Goal: Task Accomplishment & Management: Complete application form

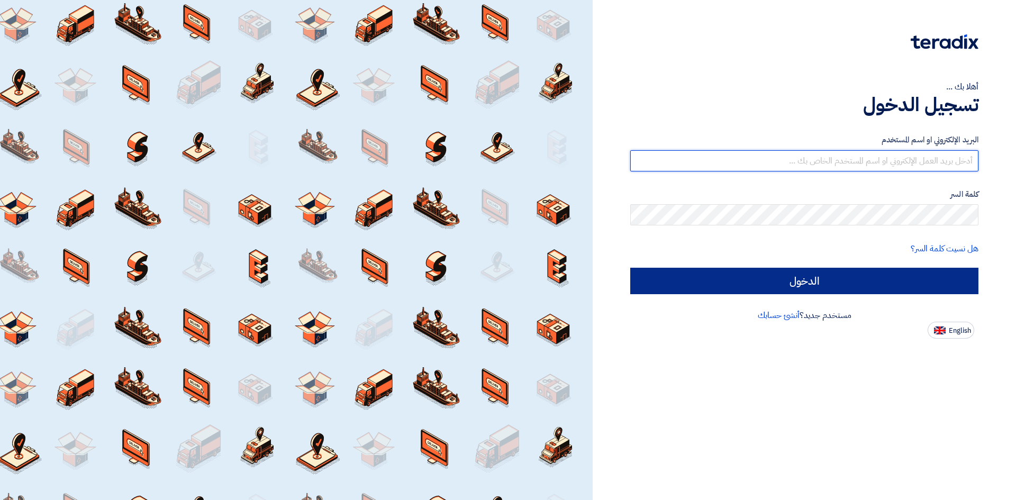
type input "[PERSON_NAME][EMAIL_ADDRESS][DOMAIN_NAME]"
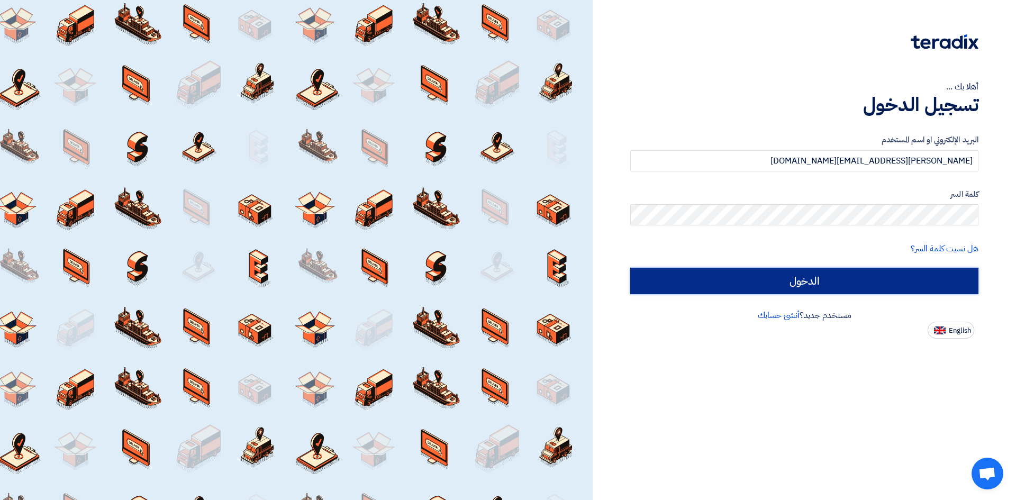
click at [778, 278] on input "الدخول" at bounding box center [804, 281] width 348 height 26
type input "Sign in"
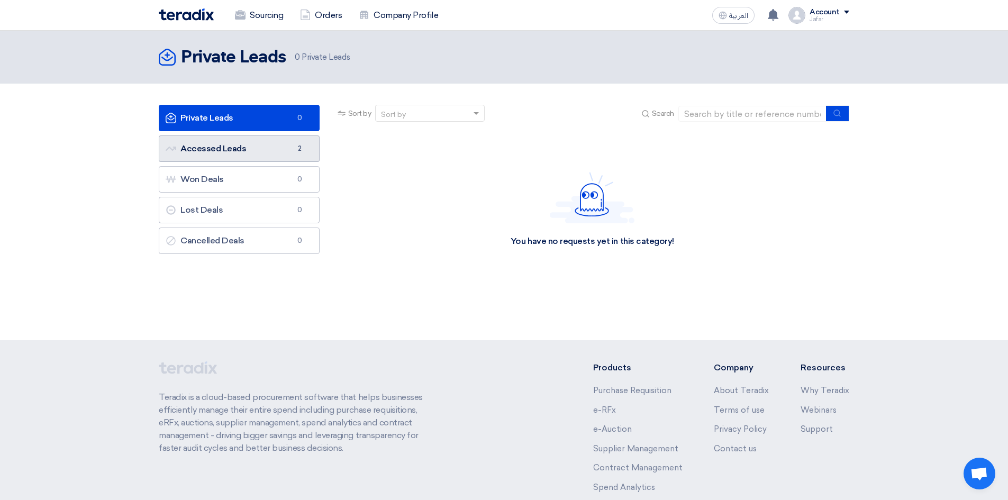
click at [276, 155] on link "Accessed Leads Accessed Leads 2" at bounding box center [239, 148] width 161 height 26
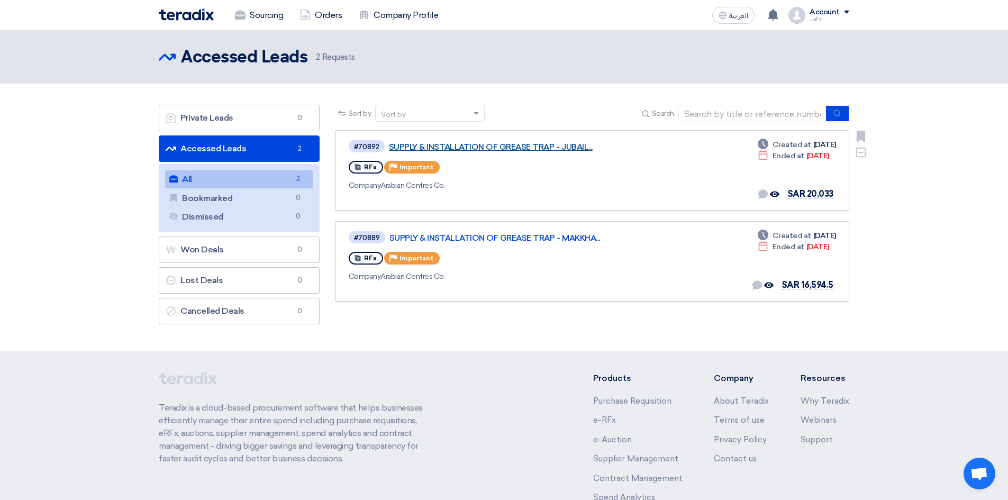
click at [434, 146] on link "SUPPLY & INSTALLATION OF GREASE TRAP - JUBAIL..." at bounding box center [521, 147] width 265 height 10
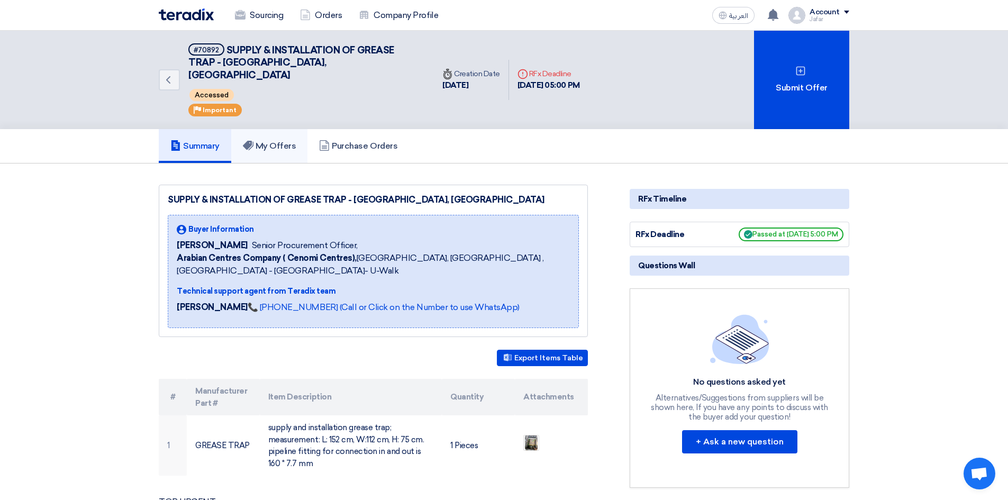
click at [291, 144] on link "My Offers" at bounding box center [269, 146] width 77 height 34
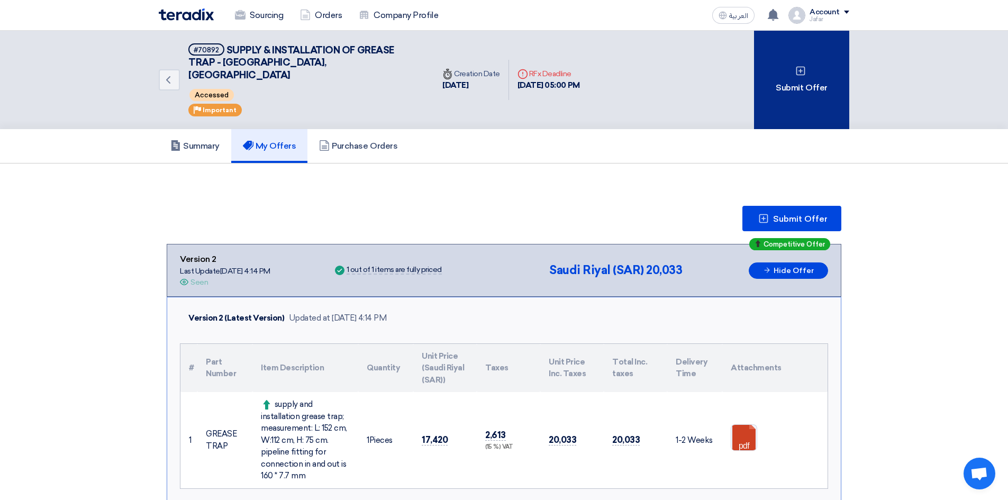
click at [816, 102] on div "Submit Offer" at bounding box center [801, 80] width 95 height 98
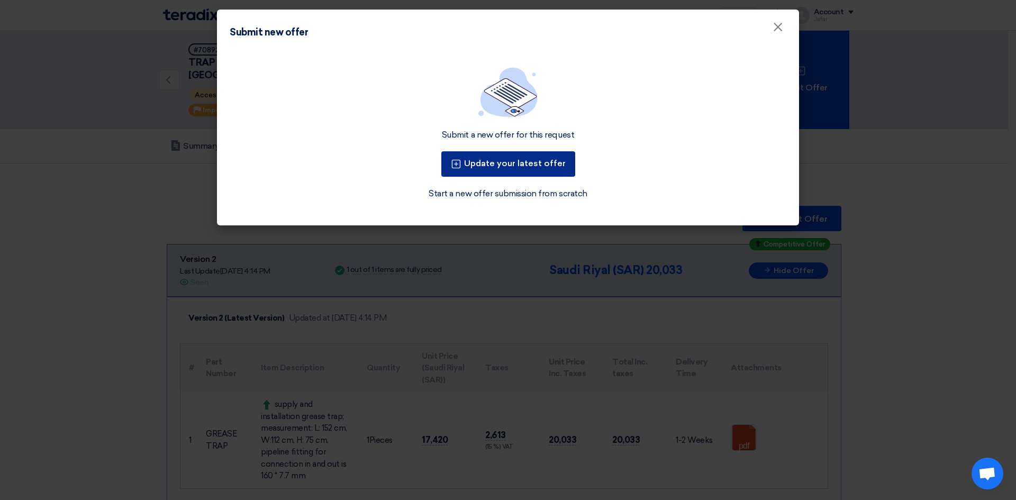
click at [492, 164] on button "Update your latest offer" at bounding box center [508, 163] width 134 height 25
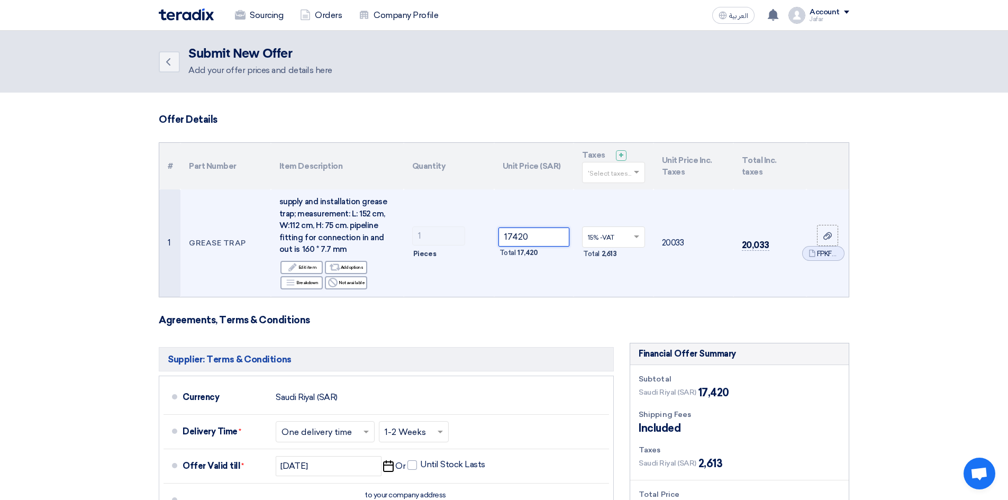
click at [516, 240] on input "17420" at bounding box center [534, 237] width 71 height 19
paste input "30290.0"
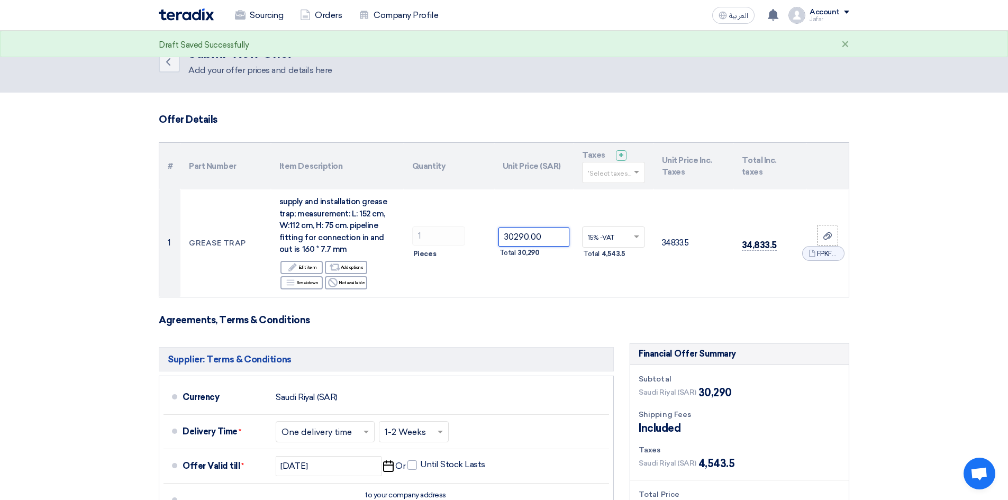
type input "30290.00"
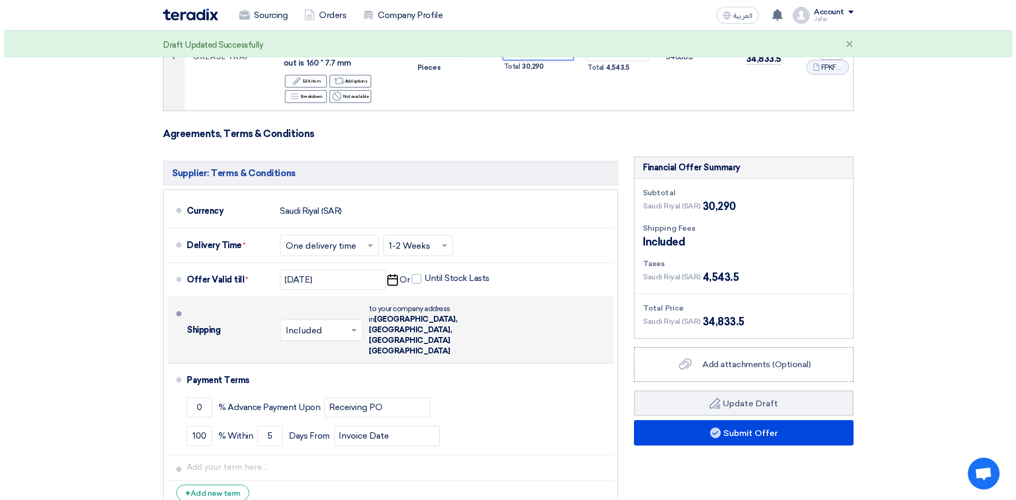
scroll to position [282, 0]
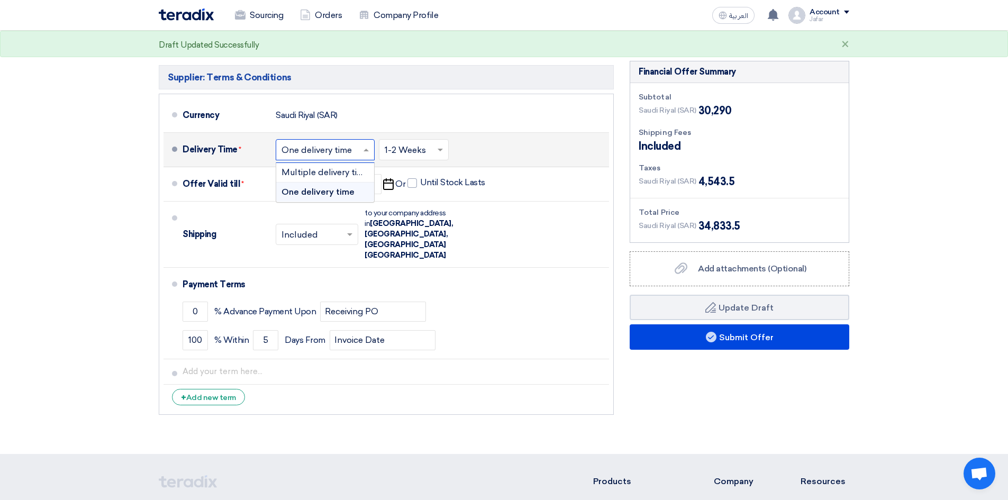
click at [313, 150] on input "text" at bounding box center [326, 150] width 88 height 15
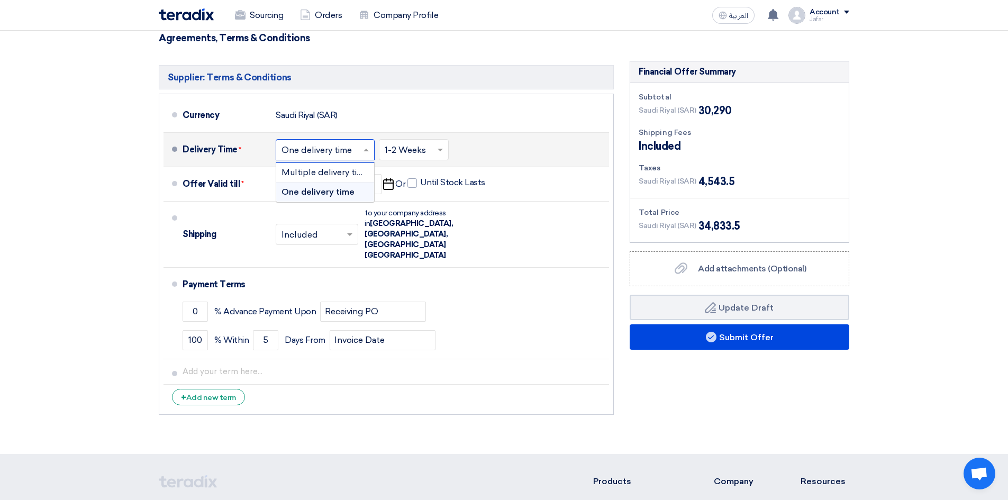
click at [297, 150] on input "text" at bounding box center [326, 150] width 88 height 15
click at [81, 175] on section "Offer Details # Part Number Item Description Quantity Unit Price (SAR) Taxes + …" at bounding box center [504, 133] width 1008 height 644
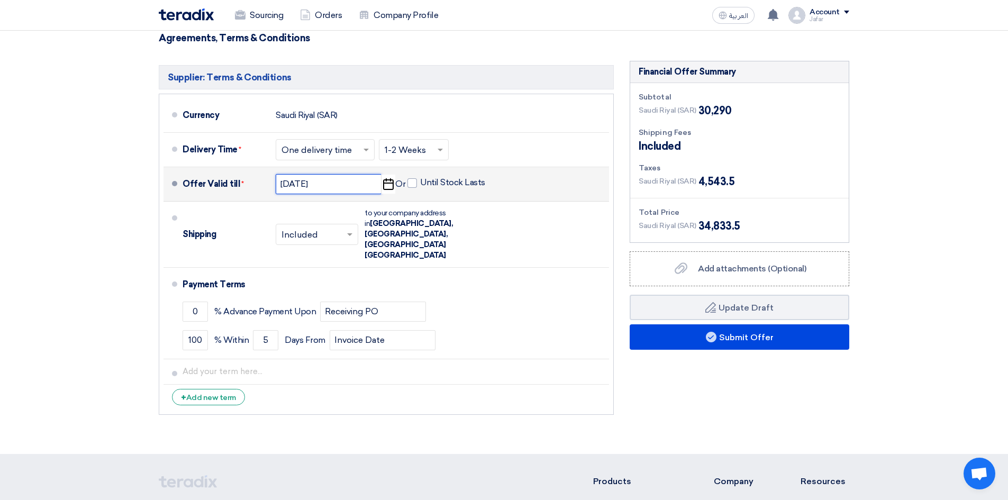
click at [317, 185] on input "[DATE]" at bounding box center [329, 184] width 106 height 20
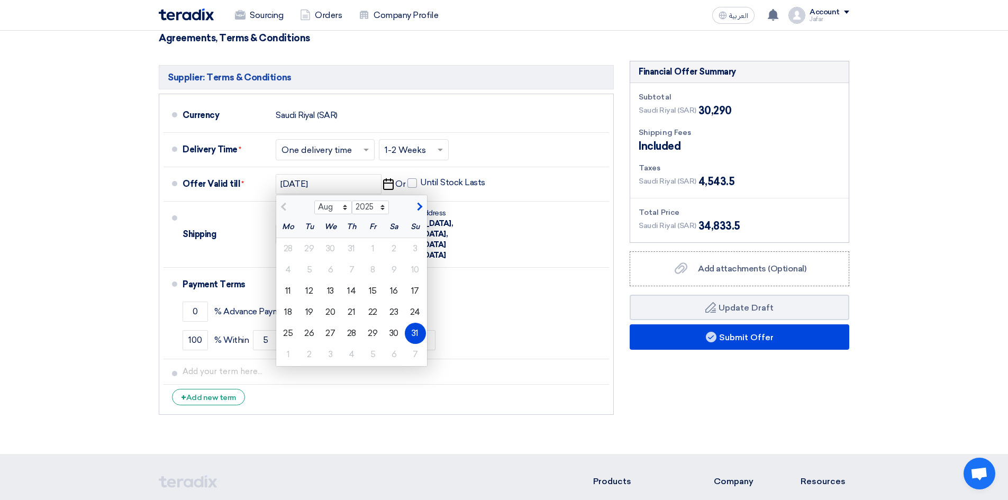
click at [4, 226] on section "Offer Details # Part Number Item Description Quantity Unit Price (SAR) Taxes + …" at bounding box center [504, 133] width 1008 height 644
click at [418, 208] on span "button" at bounding box center [418, 207] width 6 height 10
select select "9"
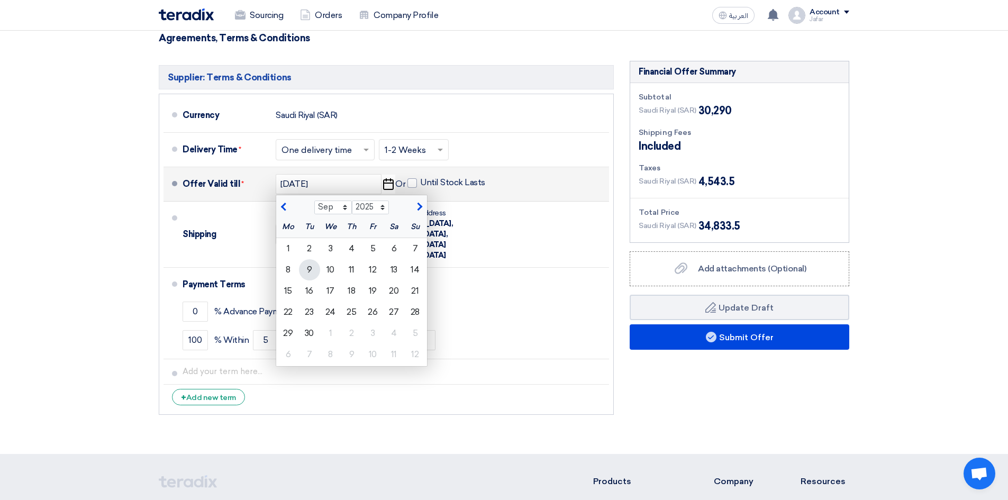
click at [313, 271] on div "9" at bounding box center [309, 269] width 21 height 21
type input "[DATE]"
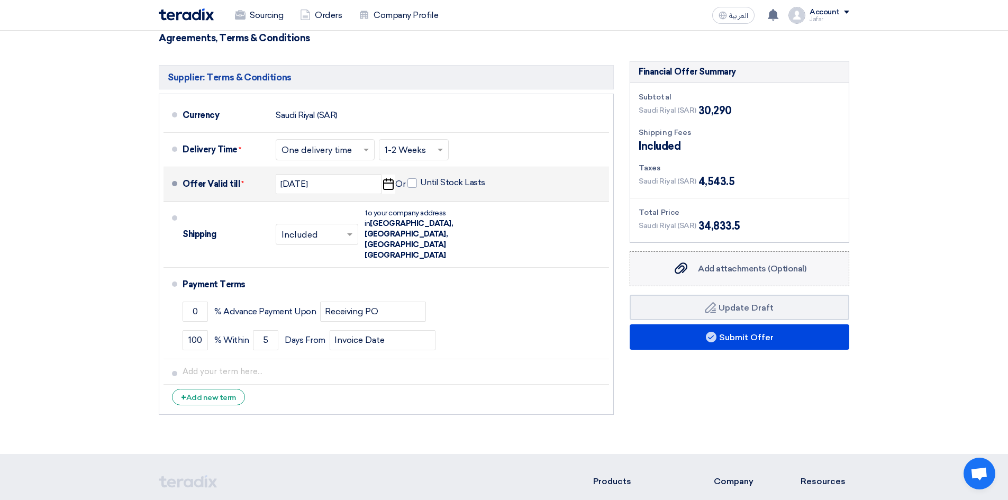
click at [700, 273] on span "Add attachments (Optional)" at bounding box center [752, 269] width 108 height 10
click at [0, 0] on input "Add attachments (Optional) Add attachments (Optional)" at bounding box center [0, 0] width 0 height 0
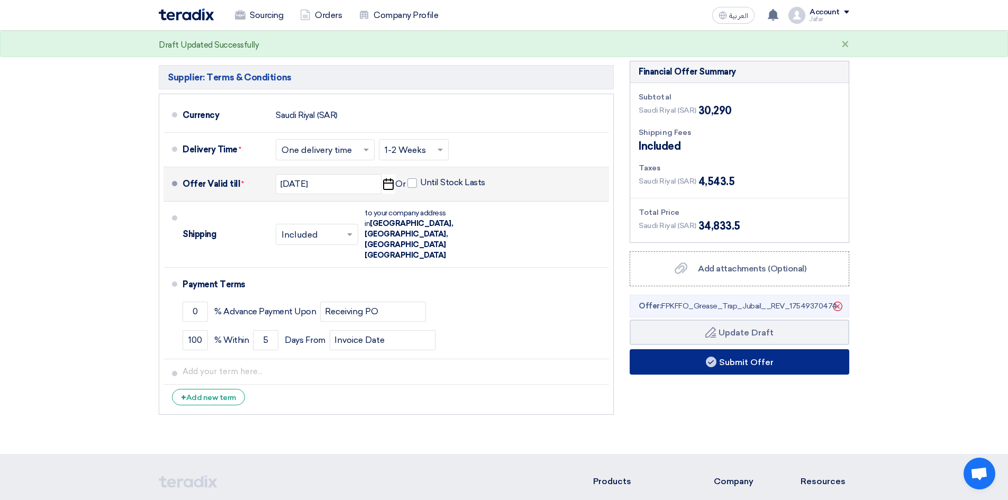
click at [737, 356] on button "Submit Offer" at bounding box center [740, 361] width 220 height 25
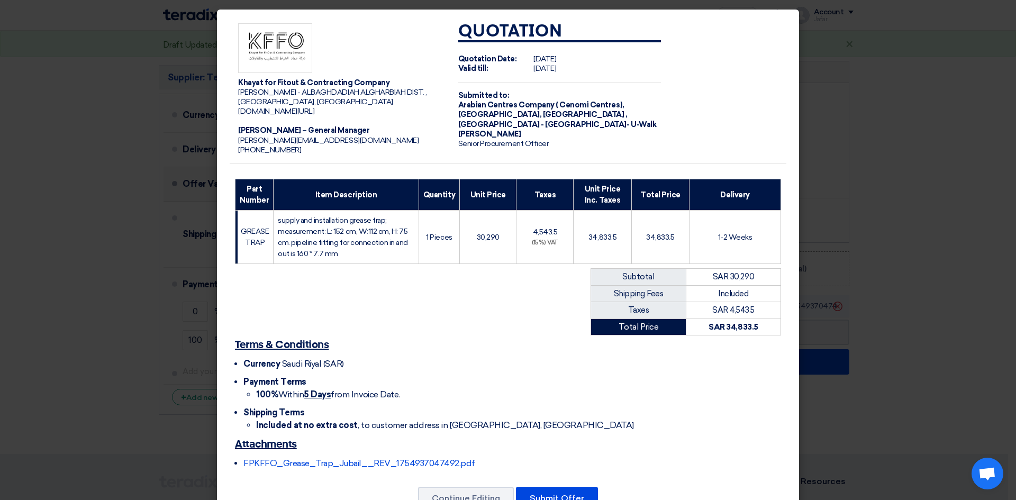
scroll to position [38, 0]
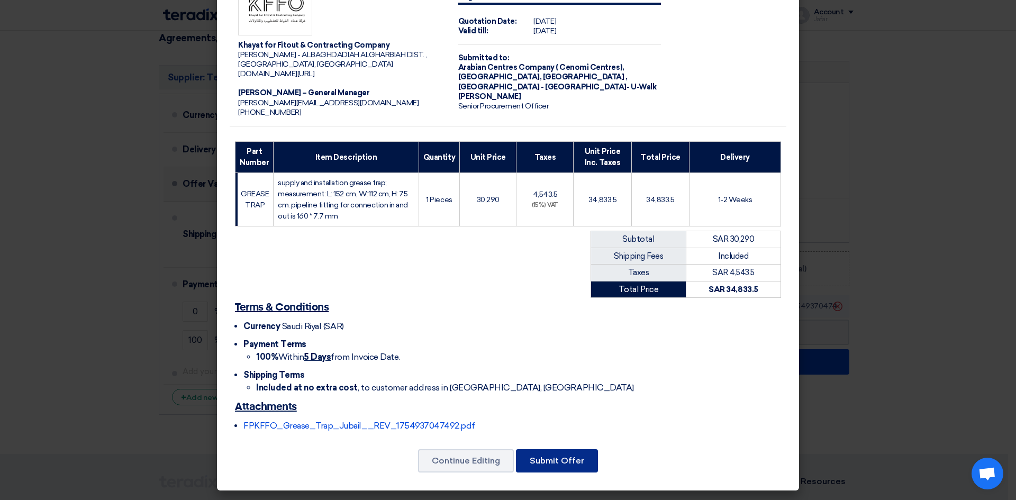
click at [548, 466] on button "Submit Offer" at bounding box center [557, 460] width 82 height 23
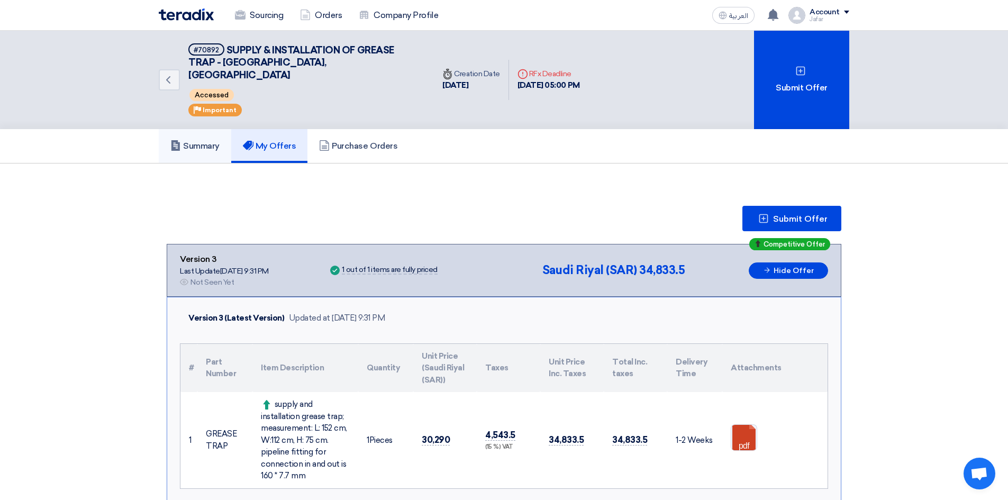
click at [220, 141] on h5 "Summary" at bounding box center [194, 146] width 49 height 11
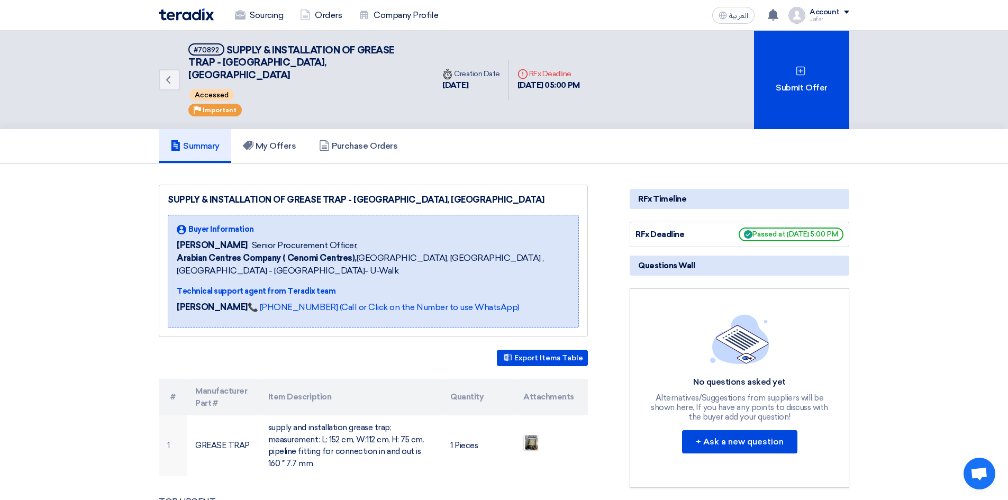
click at [202, 23] on div "Sourcing Orders Company Profile" at bounding box center [366, 15] width 414 height 23
click at [193, 18] on img at bounding box center [186, 14] width 55 height 12
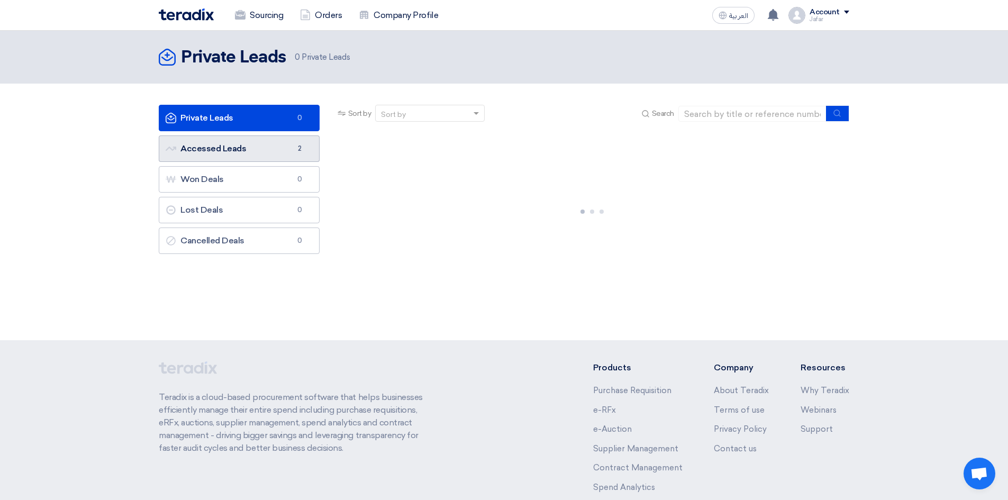
click at [273, 149] on link "Accessed Leads Accessed Leads 2" at bounding box center [239, 148] width 161 height 26
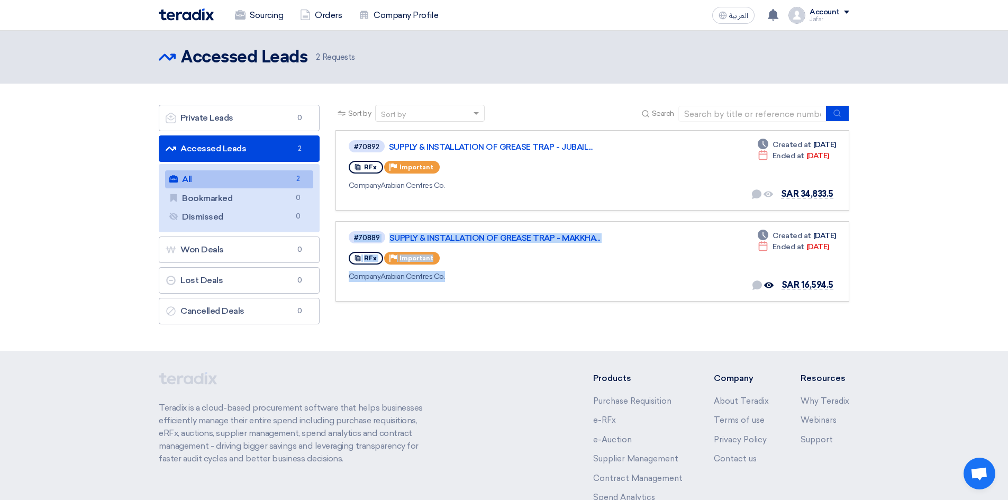
drag, startPoint x: 546, startPoint y: 303, endPoint x: 350, endPoint y: 220, distance: 212.9
click at [350, 220] on div "Sort by Sort by Search Category Owner Type" at bounding box center [593, 217] width 530 height 225
click at [351, 217] on app-rfq-listing-content "Sort by Sort by Search Category Owner Type State" at bounding box center [593, 203] width 514 height 197
click at [630, 339] on section "Private Leads Private Leads 0 Accessed Leads Accessed Leads 2 All All 2 Bookmar…" at bounding box center [504, 217] width 1008 height 267
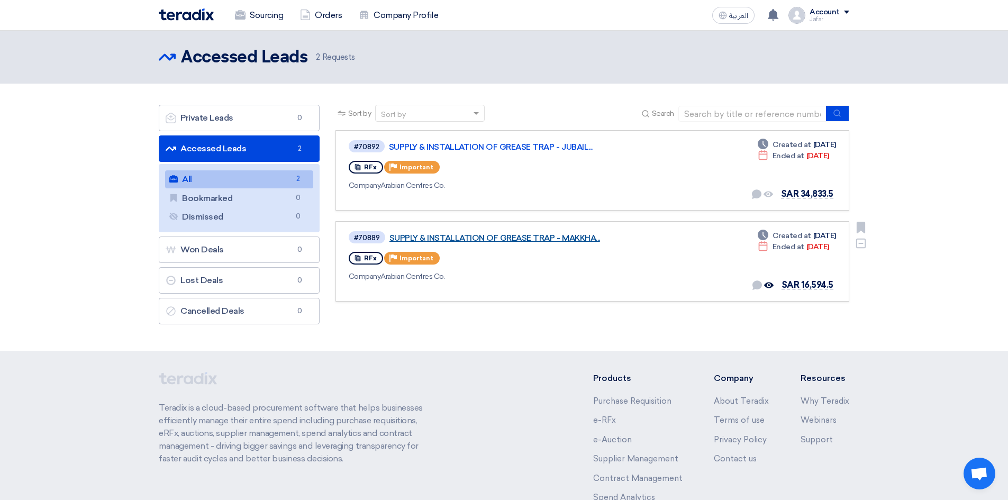
click at [564, 237] on link "SUPPLY & INSTALLATION OF GREASE TRAP - MAKKHA..." at bounding box center [522, 238] width 265 height 10
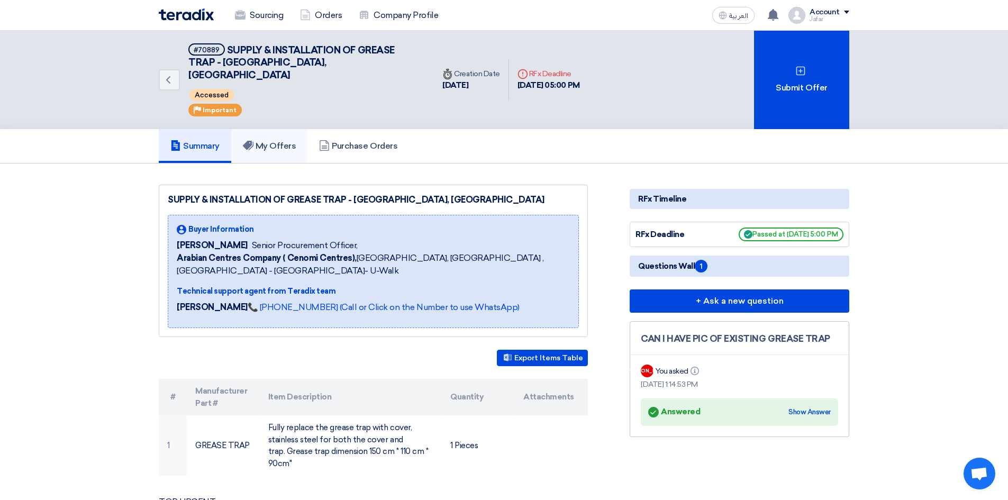
click at [278, 129] on link "My Offers" at bounding box center [269, 146] width 77 height 34
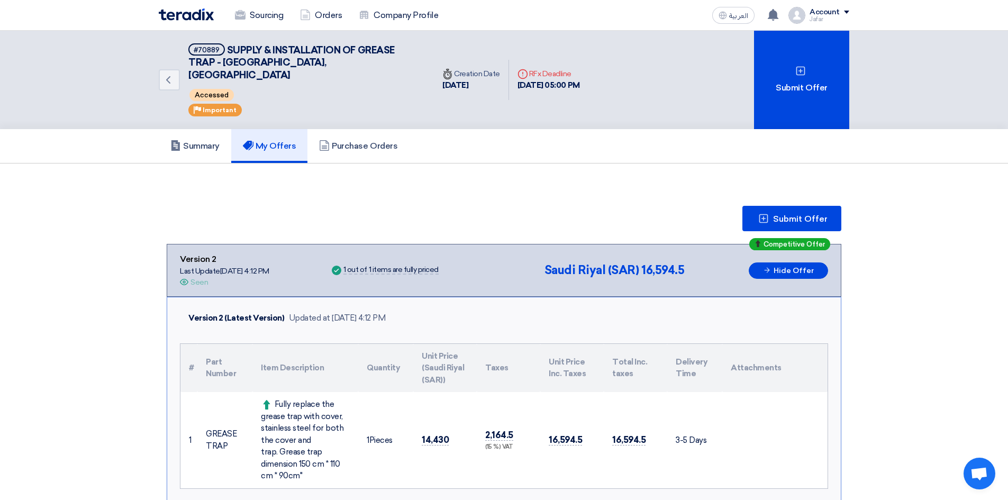
click at [781, 215] on span "Submit Offer" at bounding box center [800, 219] width 55 height 8
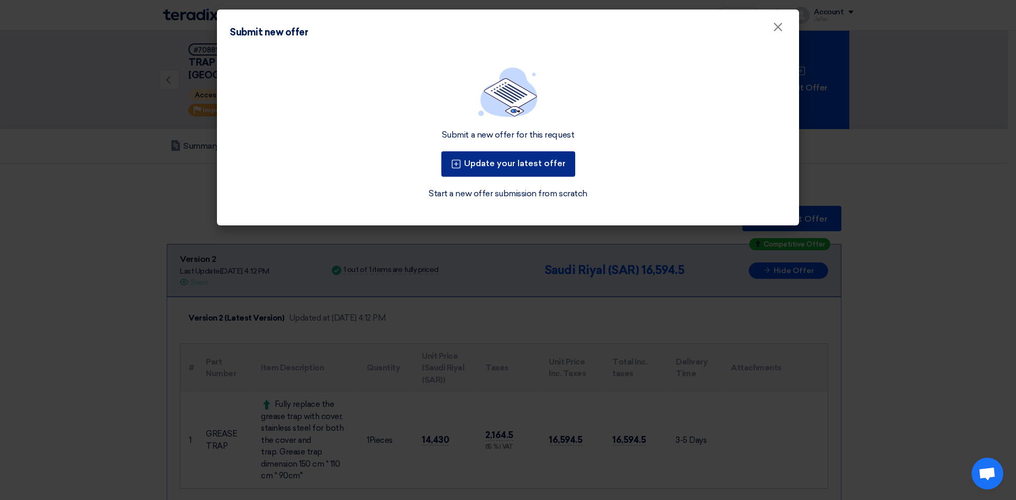
click at [515, 156] on button "Update your latest offer" at bounding box center [508, 163] width 134 height 25
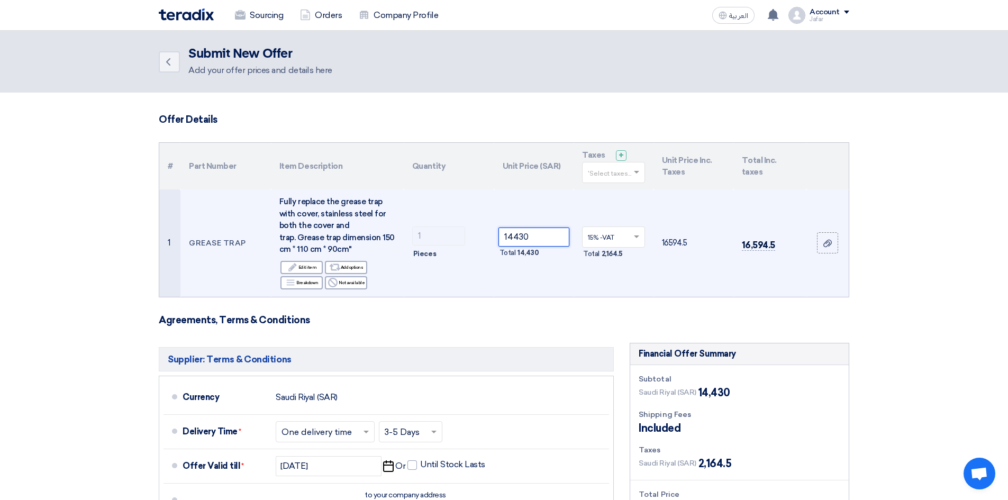
click at [527, 234] on input "14430" at bounding box center [534, 237] width 71 height 19
click at [518, 234] on input "14430" at bounding box center [534, 237] width 71 height 19
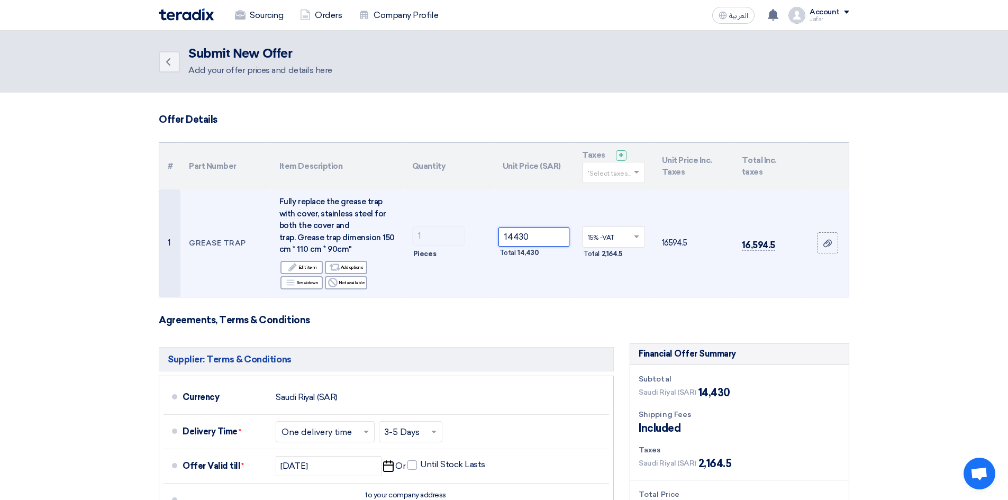
paste input "27560.0"
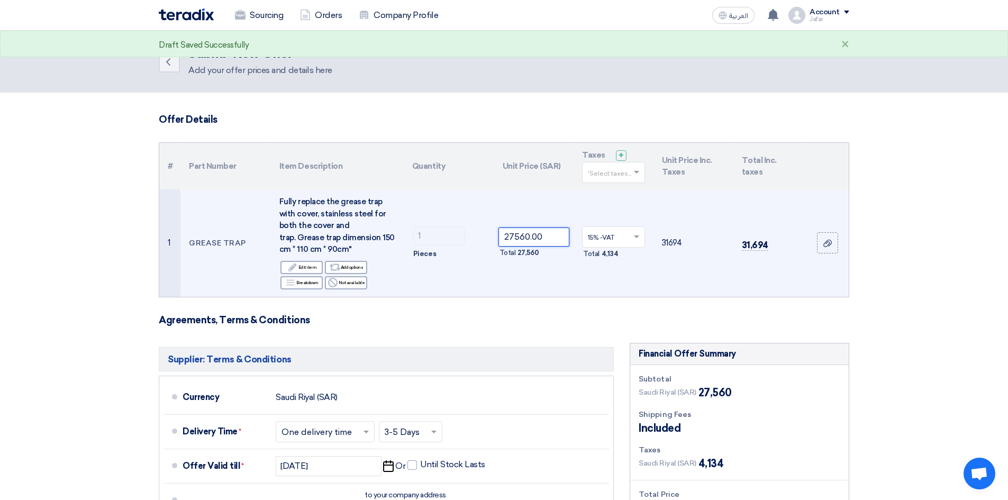
type input "27560.00"
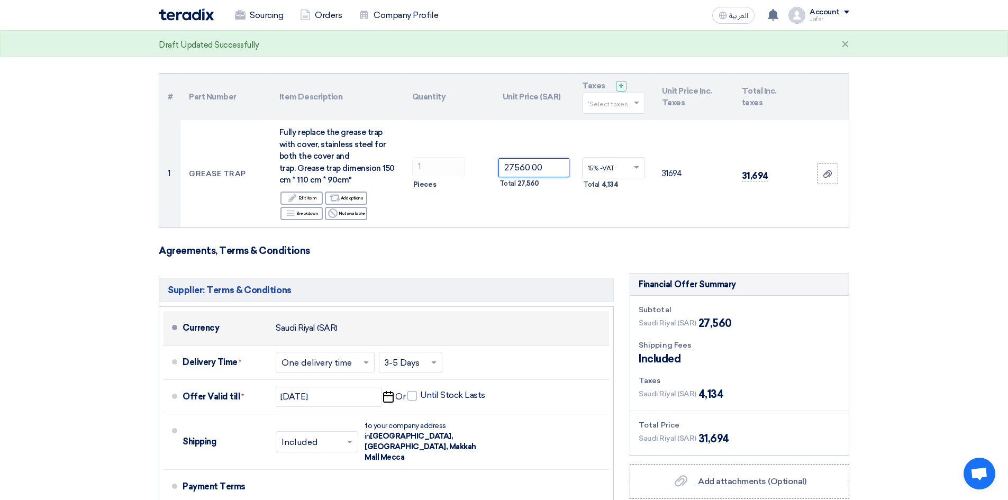
scroll to position [141, 0]
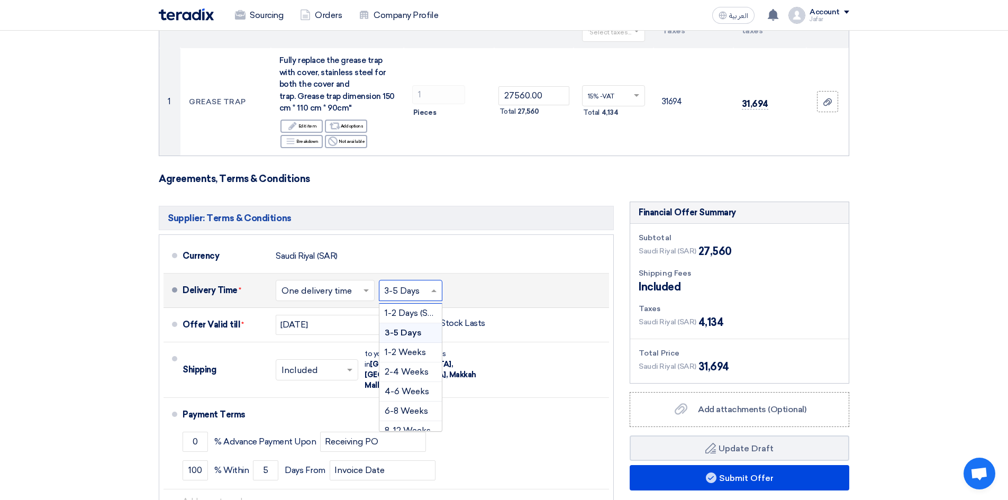
click at [420, 292] on input "text" at bounding box center [411, 291] width 53 height 15
click at [415, 328] on span "3-5 Days" at bounding box center [403, 333] width 37 height 10
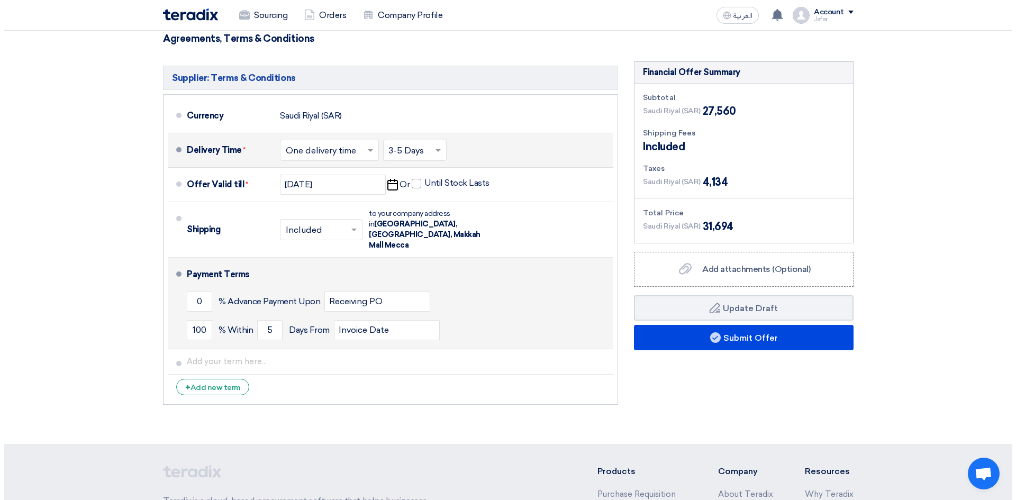
scroll to position [282, 0]
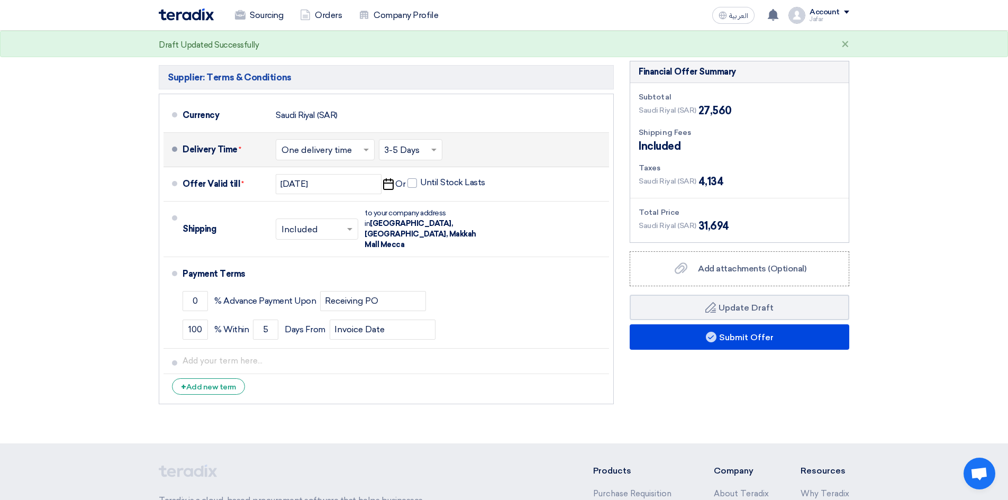
click at [405, 144] on input "text" at bounding box center [411, 150] width 53 height 15
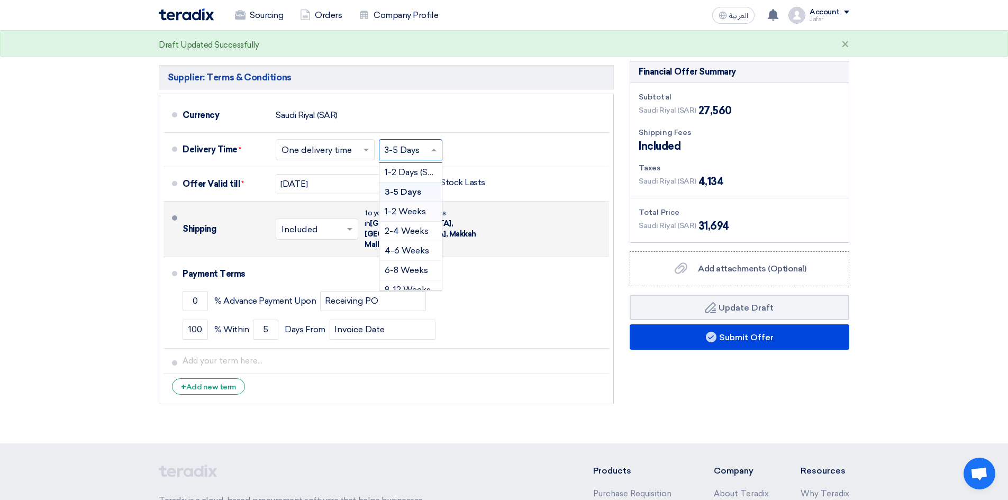
click at [417, 211] on span "1-2 Weeks" at bounding box center [405, 211] width 41 height 10
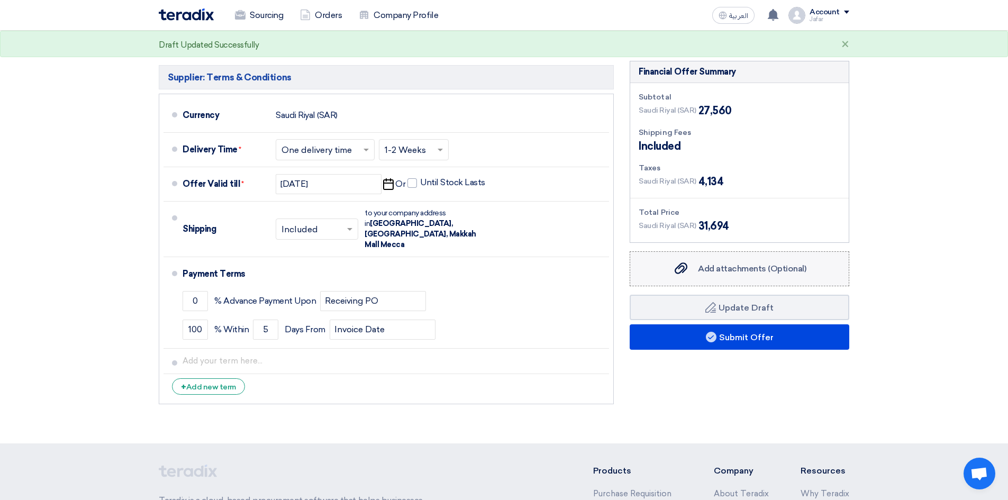
click at [709, 262] on div "Add attachments (Optional) Add attachments (Optional)" at bounding box center [739, 268] width 133 height 13
click at [0, 0] on input "Add attachments (Optional) Add attachments (Optional)" at bounding box center [0, 0] width 0 height 0
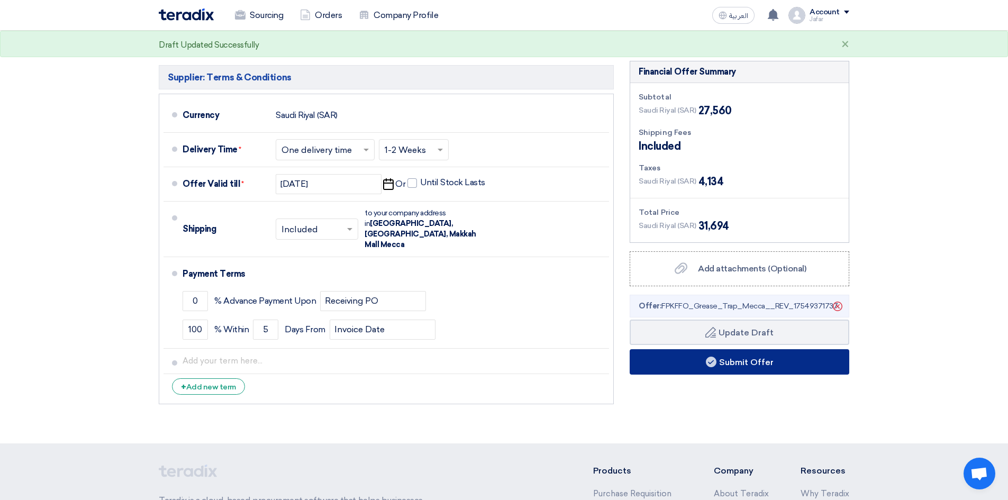
click at [766, 359] on button "Submit Offer" at bounding box center [740, 361] width 220 height 25
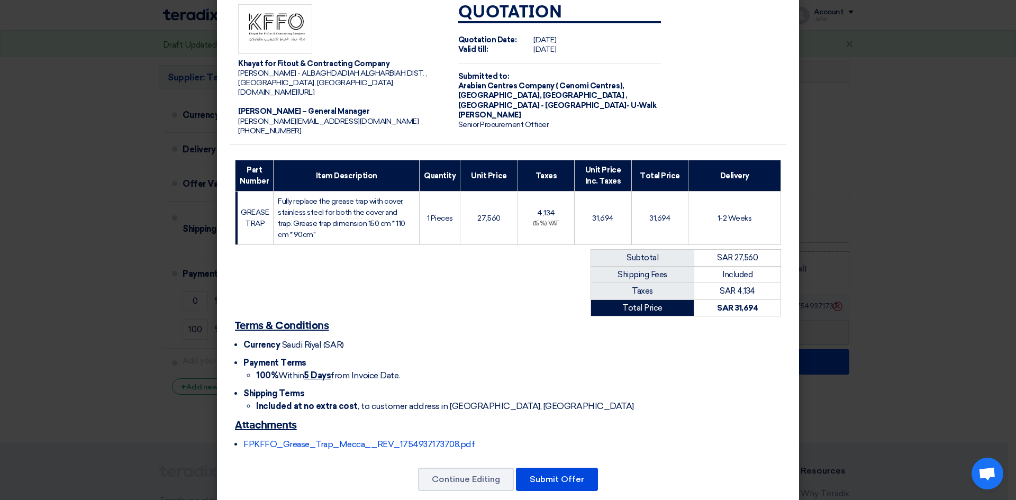
scroll to position [38, 0]
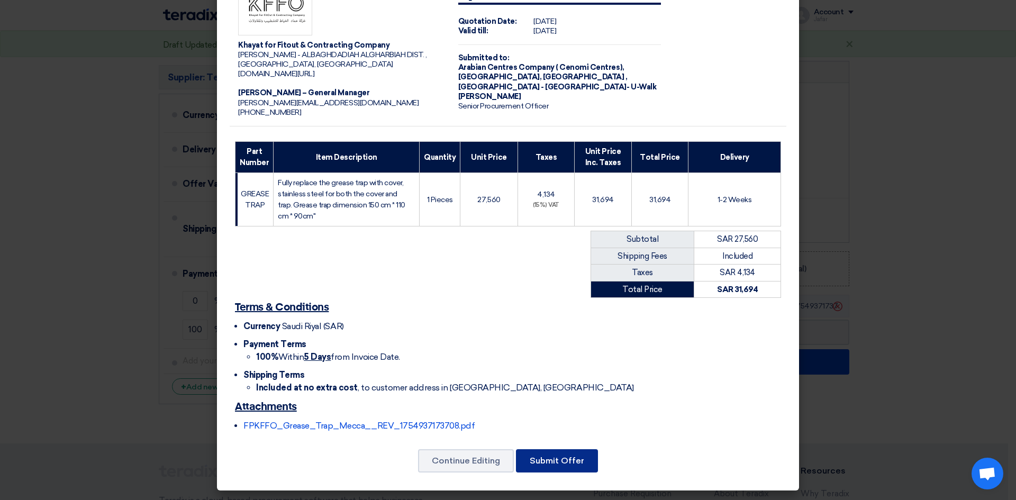
click at [531, 460] on button "Submit Offer" at bounding box center [557, 460] width 82 height 23
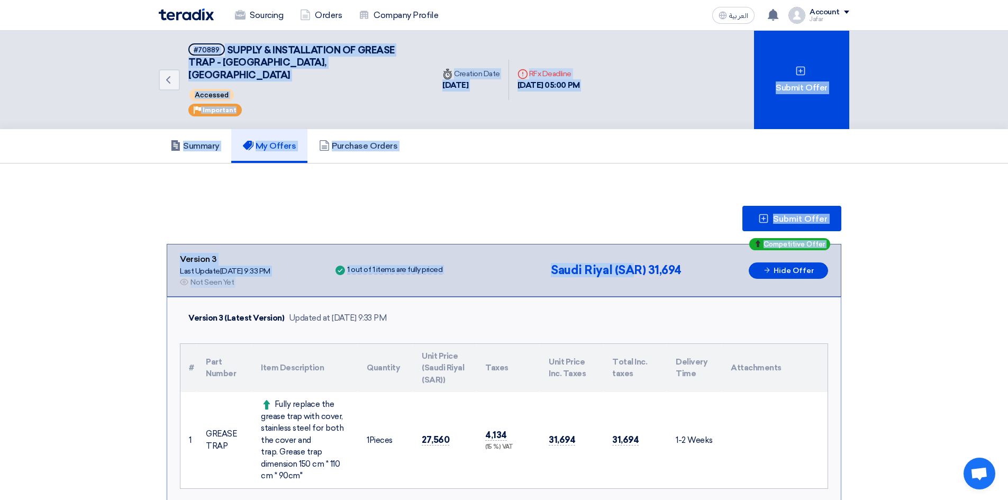
drag, startPoint x: 121, startPoint y: 55, endPoint x: 643, endPoint y: 227, distance: 549.3
click at [643, 227] on div "Back #70889 SUPPLY & INSTALLATION OF GREASE TRAP - [GEOGRAPHIC_DATA], [GEOGRAPH…" at bounding box center [504, 488] width 1008 height 915
click at [821, 215] on span "Submit Offer" at bounding box center [800, 219] width 55 height 8
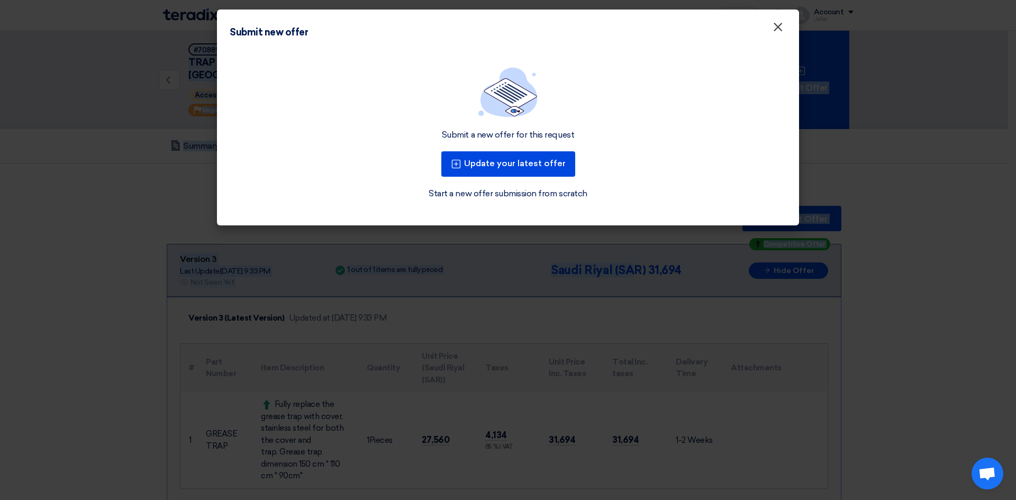
drag, startPoint x: 786, startPoint y: 30, endPoint x: 778, endPoint y: 28, distance: 7.9
click at [785, 30] on button "×" at bounding box center [778, 27] width 28 height 21
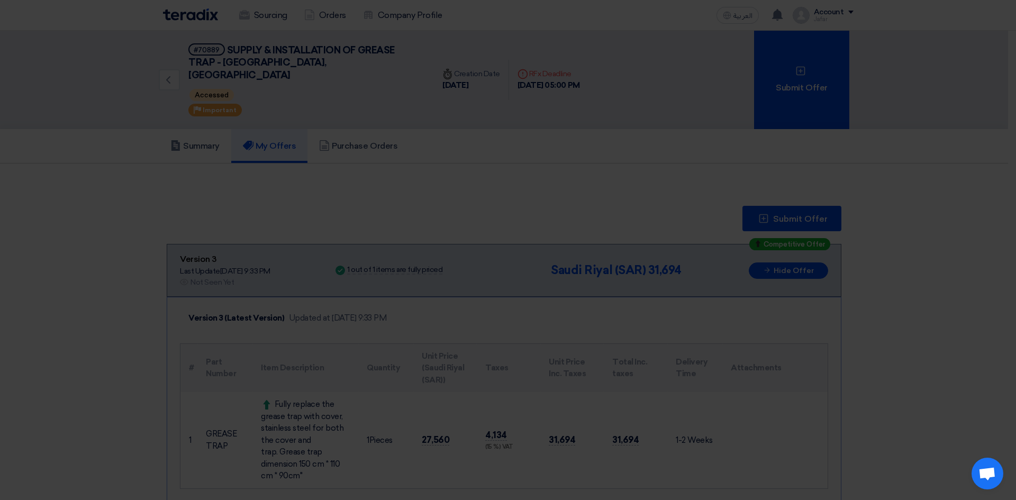
click at [776, 27] on app-submit-offer-dialog "Submit new offer × Submit a new offer for this request Update your latest offer…" at bounding box center [508, 91] width 582 height 216
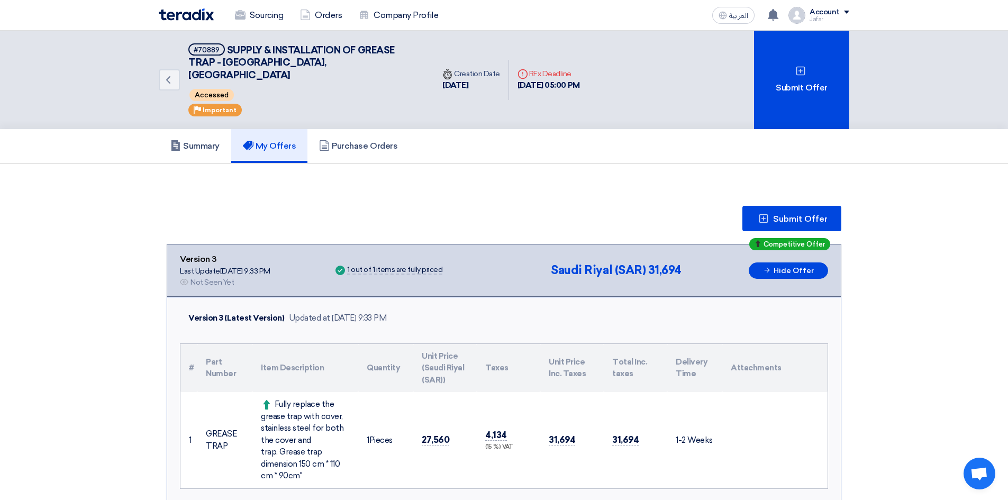
click at [169, 61] on div "Back #70889 SUPPLY & INSTALLATION OF GREASE TRAP - [GEOGRAPHIC_DATA], [GEOGRAPH…" at bounding box center [296, 80] width 275 height 98
click at [258, 49] on span "SUPPLY & INSTALLATION OF GREASE TRAP - [GEOGRAPHIC_DATA], [GEOGRAPHIC_DATA]" at bounding box center [291, 62] width 206 height 37
drag, startPoint x: 205, startPoint y: 50, endPoint x: 189, endPoint y: 22, distance: 32.2
click at [205, 50] on div "#70889" at bounding box center [207, 50] width 26 height 7
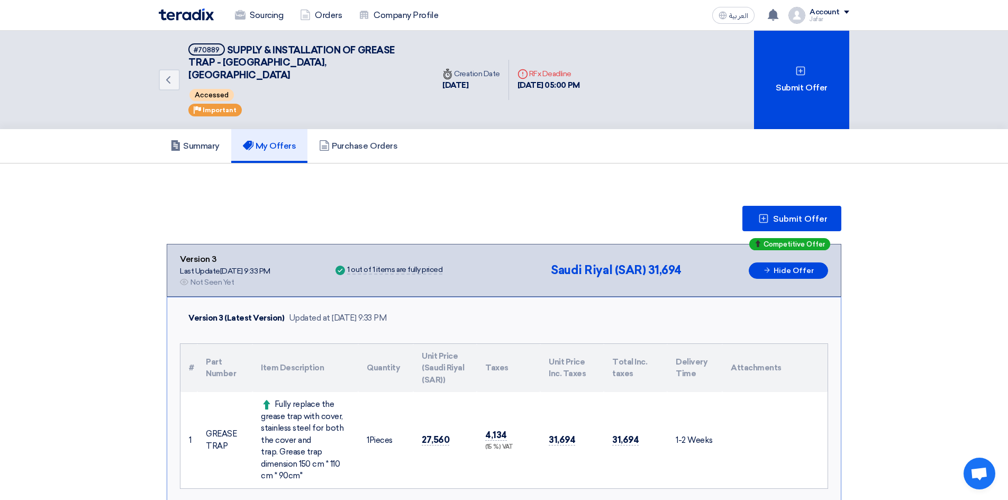
click at [178, 3] on div "Sourcing Orders Company Profile العربية ع Your offer for "SUPPLY & INSTALLATION…" at bounding box center [504, 15] width 706 height 30
click at [181, 11] on img at bounding box center [186, 14] width 55 height 12
